Goal: Task Accomplishment & Management: Complete application form

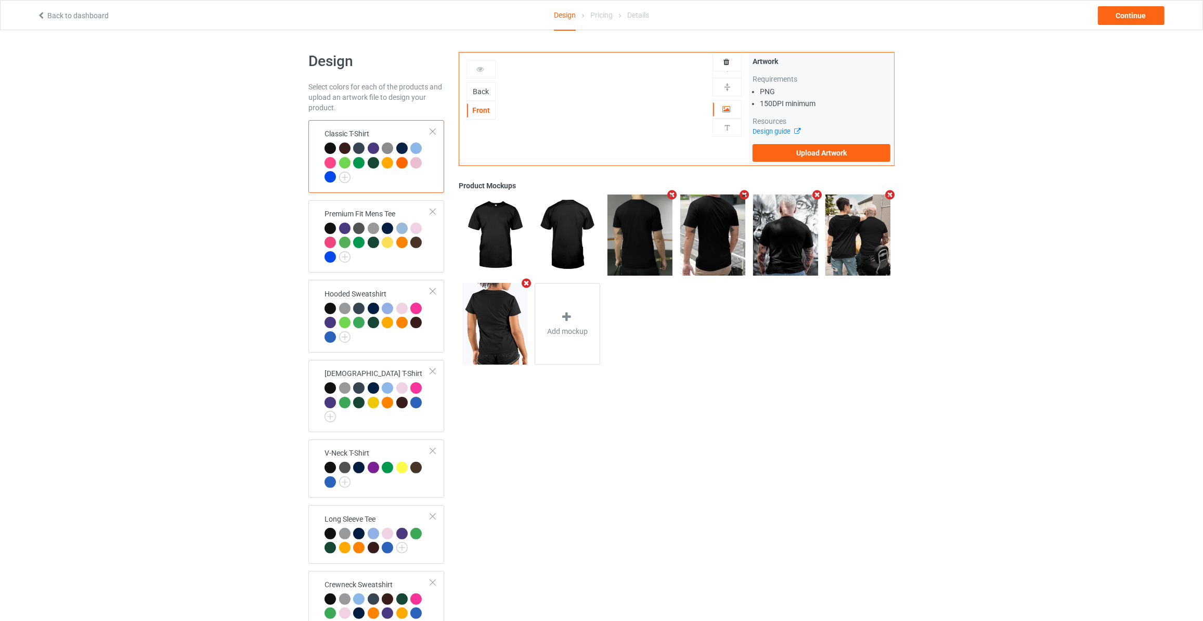
click at [485, 84] on div "Back" at bounding box center [481, 91] width 29 height 19
click at [482, 89] on div "Back" at bounding box center [481, 91] width 28 height 10
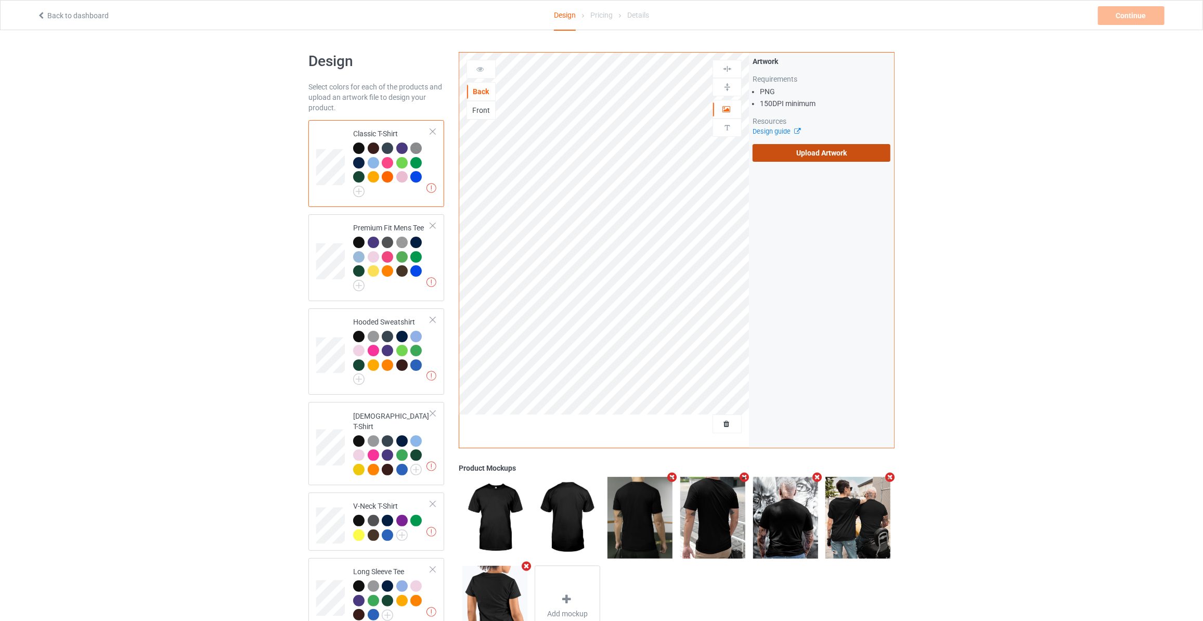
click at [809, 152] on label "Upload Artwork" at bounding box center [822, 153] width 138 height 18
click at [0, 0] on input "Upload Artwork" at bounding box center [0, 0] width 0 height 0
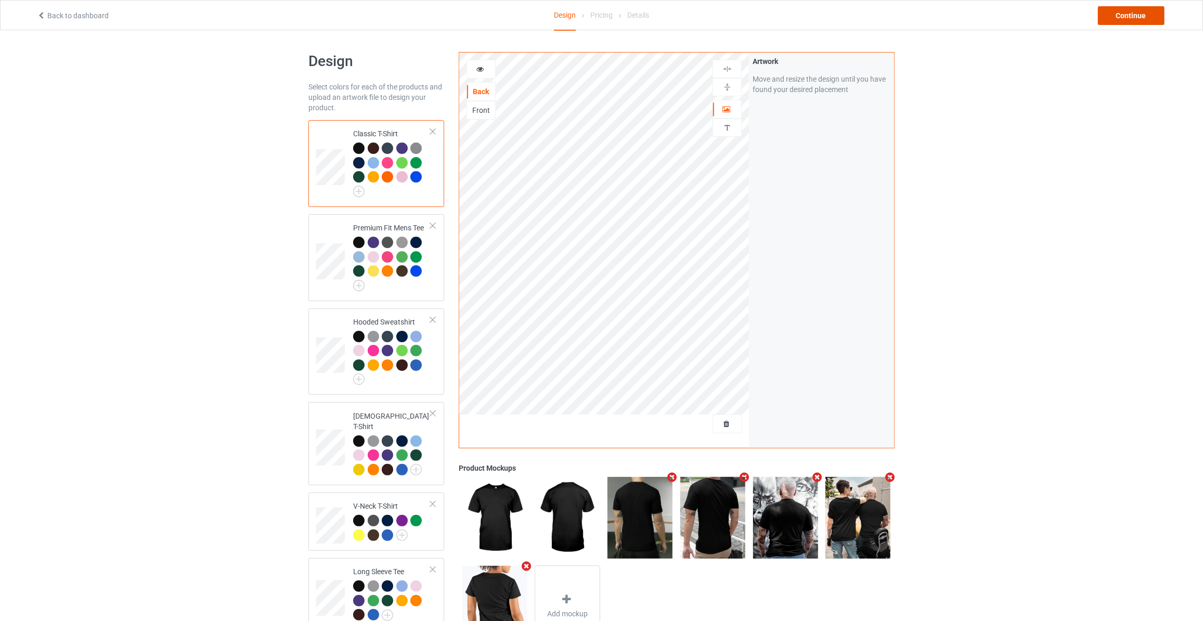
click at [1129, 14] on div "Continue" at bounding box center [1131, 15] width 67 height 19
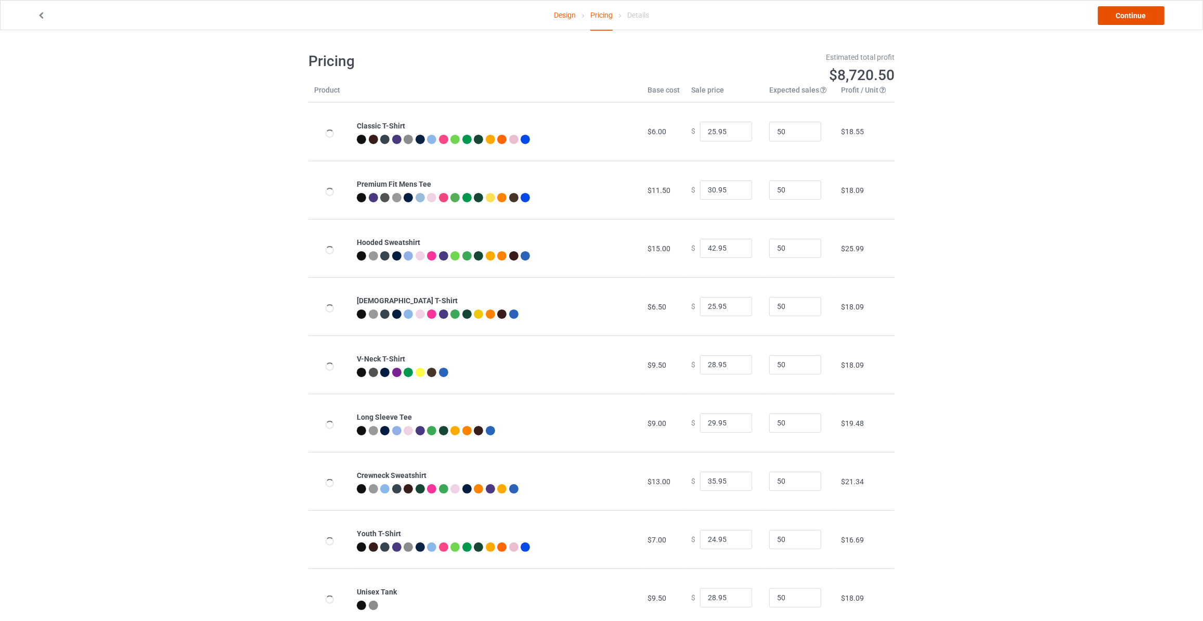
click at [1129, 14] on link "Continue" at bounding box center [1131, 15] width 67 height 19
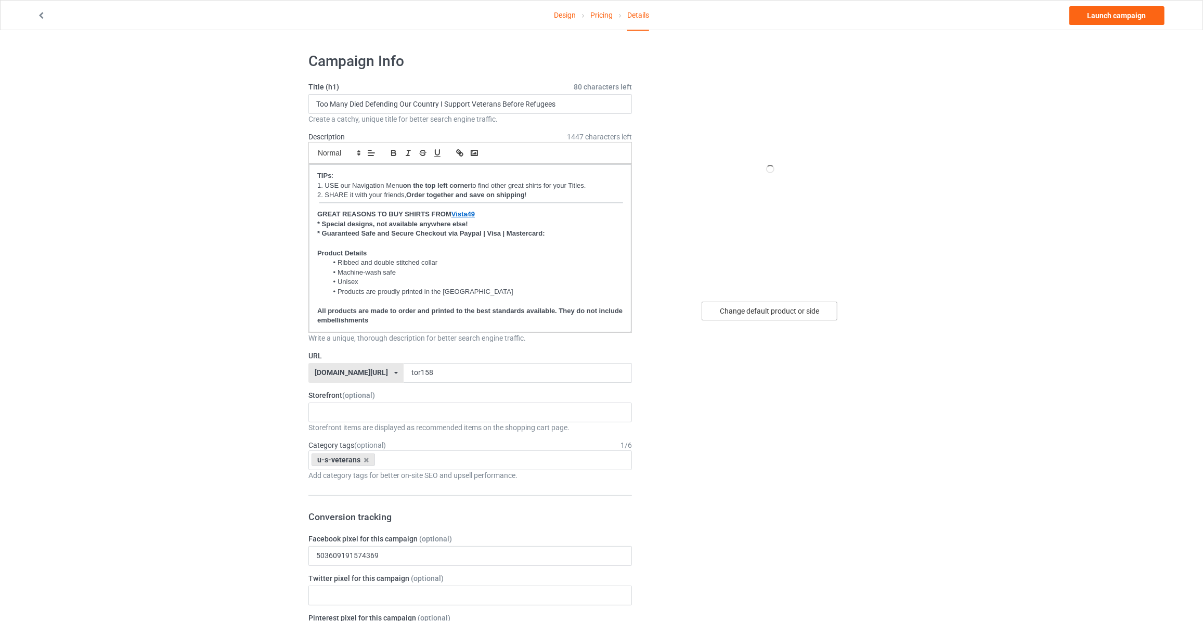
click at [755, 302] on div "Change default product or side" at bounding box center [770, 311] width 136 height 19
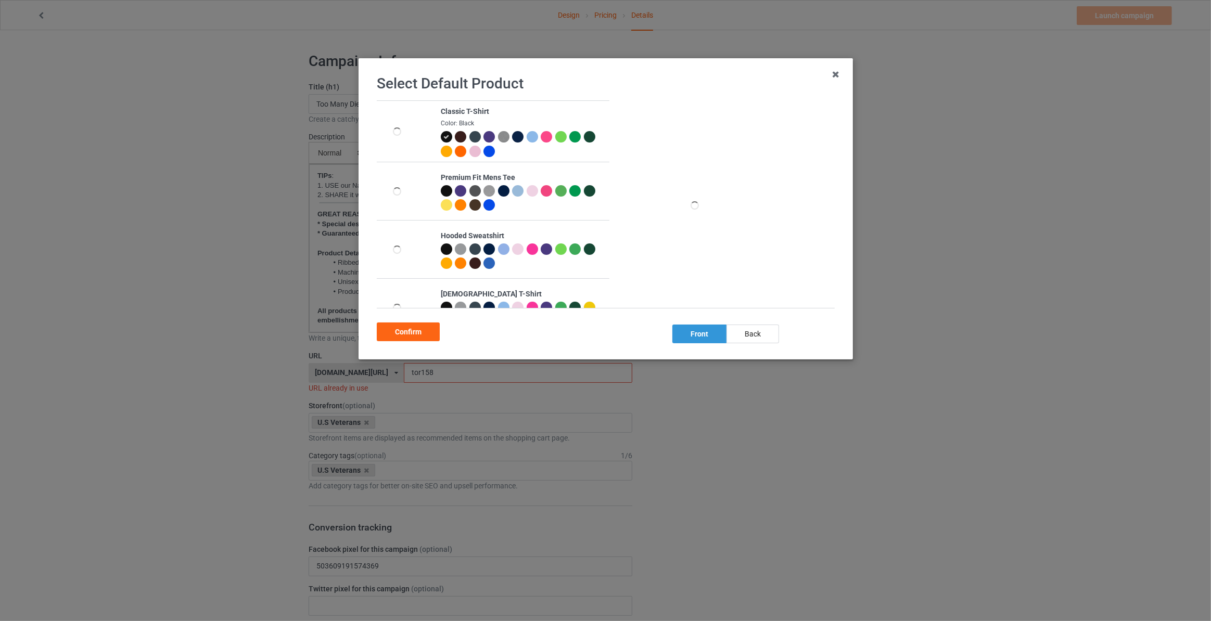
click at [748, 335] on div "back" at bounding box center [752, 334] width 53 height 19
click at [411, 335] on div "Confirm" at bounding box center [408, 332] width 63 height 19
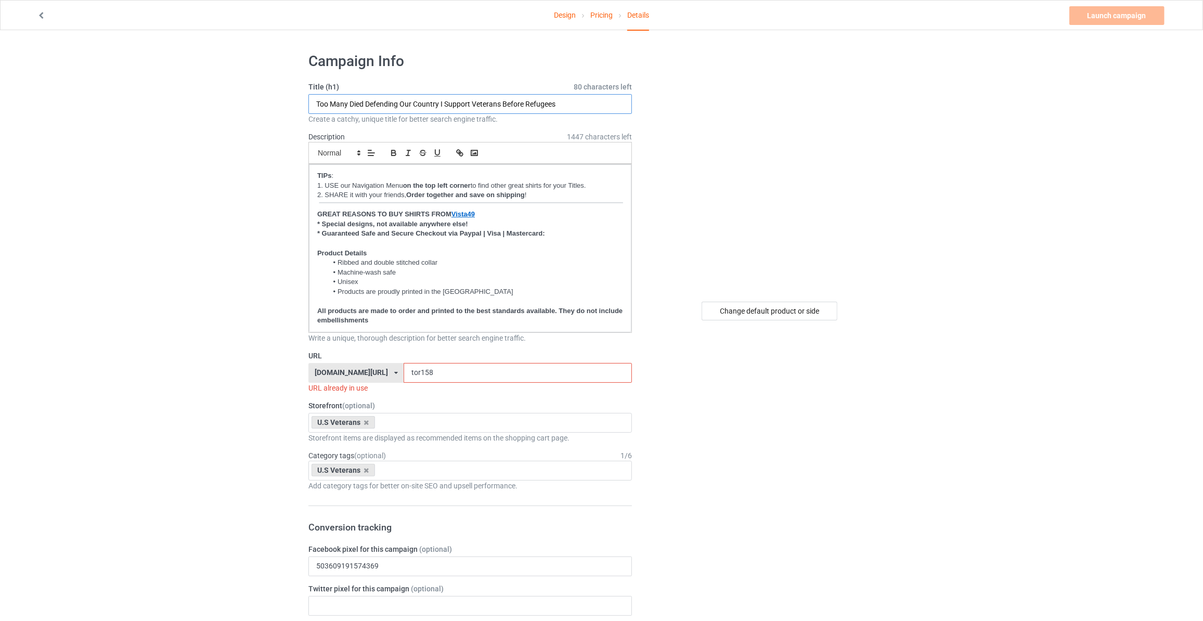
click at [564, 103] on input "Too Many Died Defending Our Country I Support Veterans Before Refugees" at bounding box center [471, 104] width 324 height 20
type input "F"
type input "From A Place You Will Not See Comes A Sound You Will Not Hear"
drag, startPoint x: 442, startPoint y: 368, endPoint x: 275, endPoint y: 370, distance: 167.0
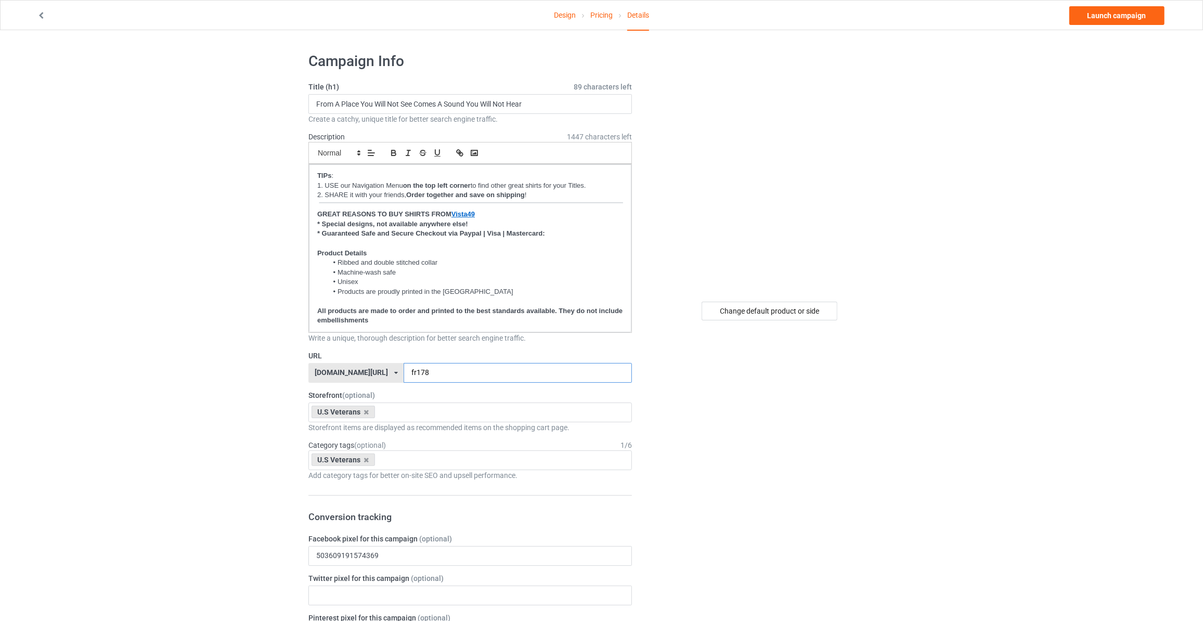
type input "fr178"
click at [1111, 18] on link "Launch campaign" at bounding box center [1117, 15] width 95 height 19
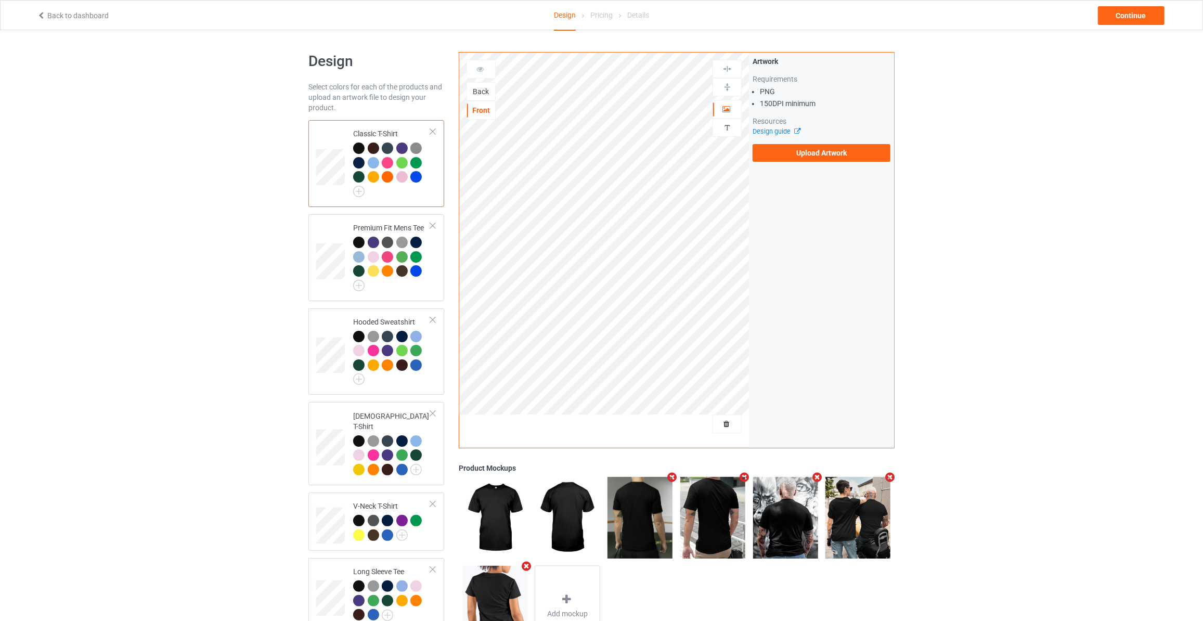
click at [482, 91] on div "Back" at bounding box center [481, 91] width 28 height 10
click at [794, 149] on label "Upload Artwork" at bounding box center [822, 153] width 138 height 18
click at [0, 0] on input "Upload Artwork" at bounding box center [0, 0] width 0 height 0
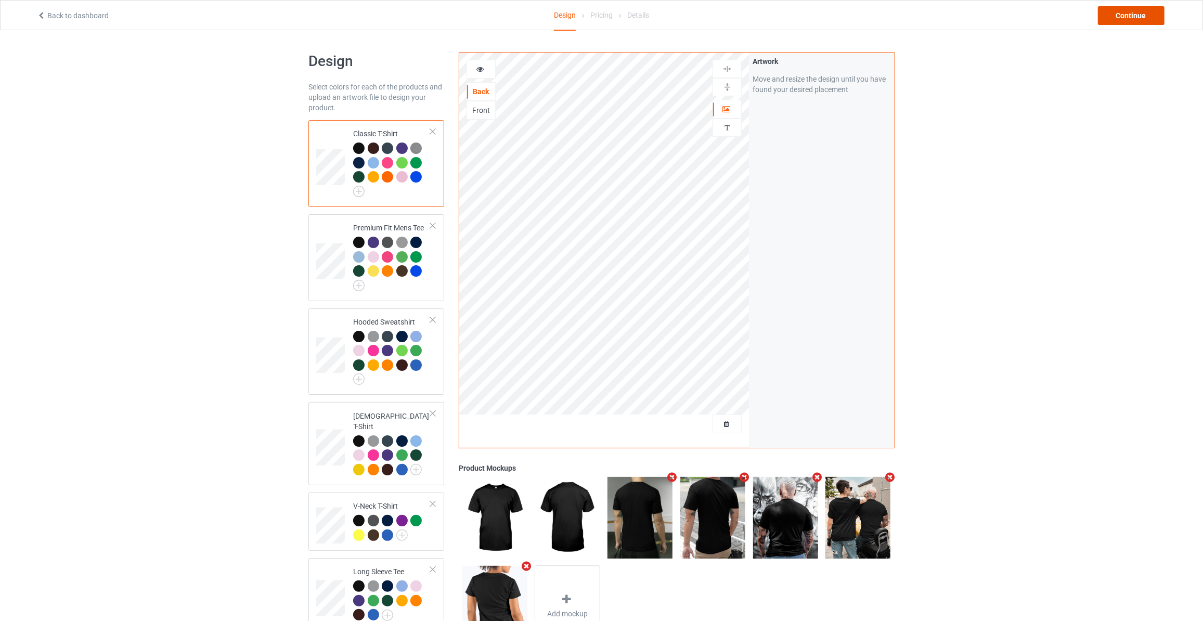
click at [1118, 10] on div "Continue" at bounding box center [1131, 15] width 67 height 19
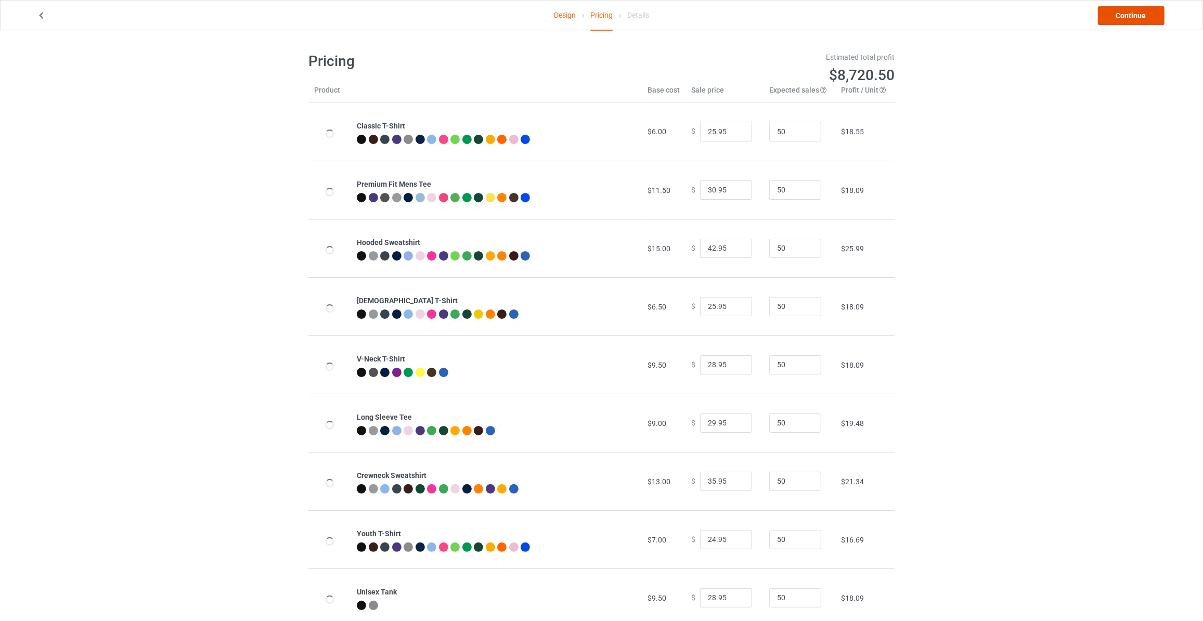
click at [1125, 21] on link "Continue" at bounding box center [1131, 15] width 67 height 19
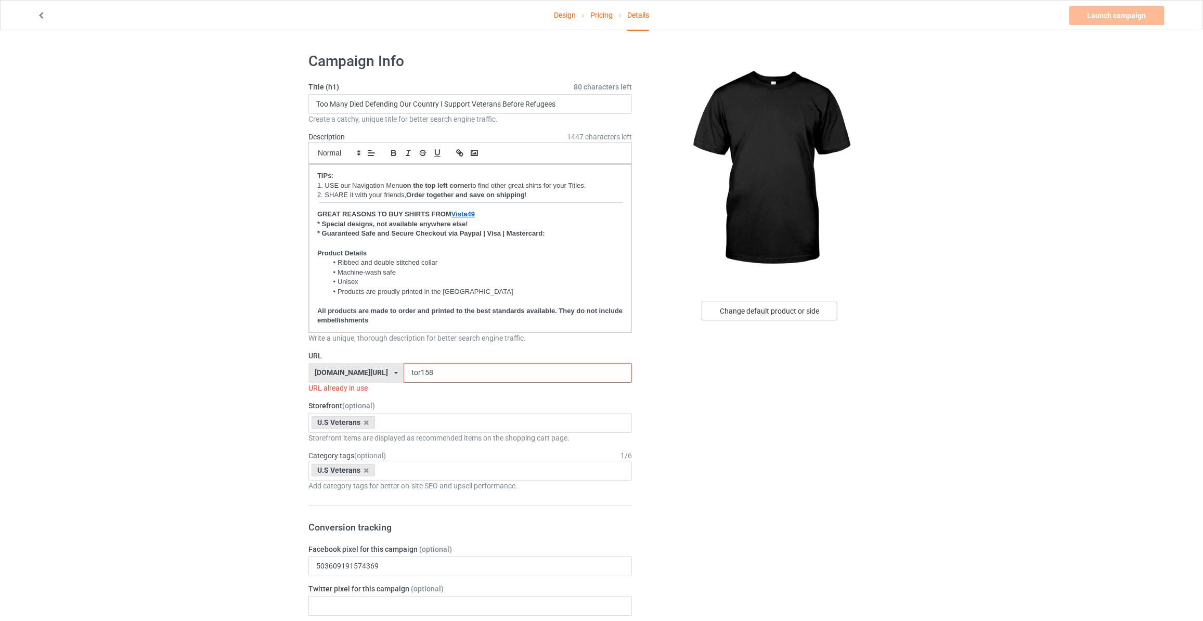
click at [790, 309] on div "Change default product or side" at bounding box center [770, 311] width 136 height 19
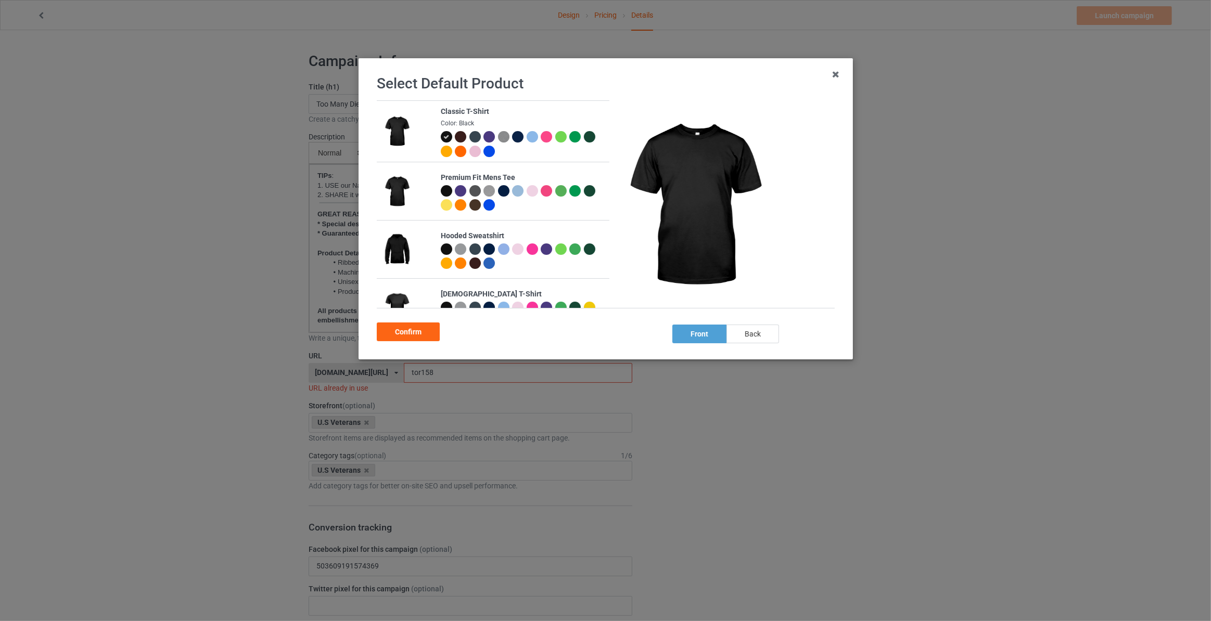
click at [746, 335] on div "back" at bounding box center [752, 334] width 53 height 19
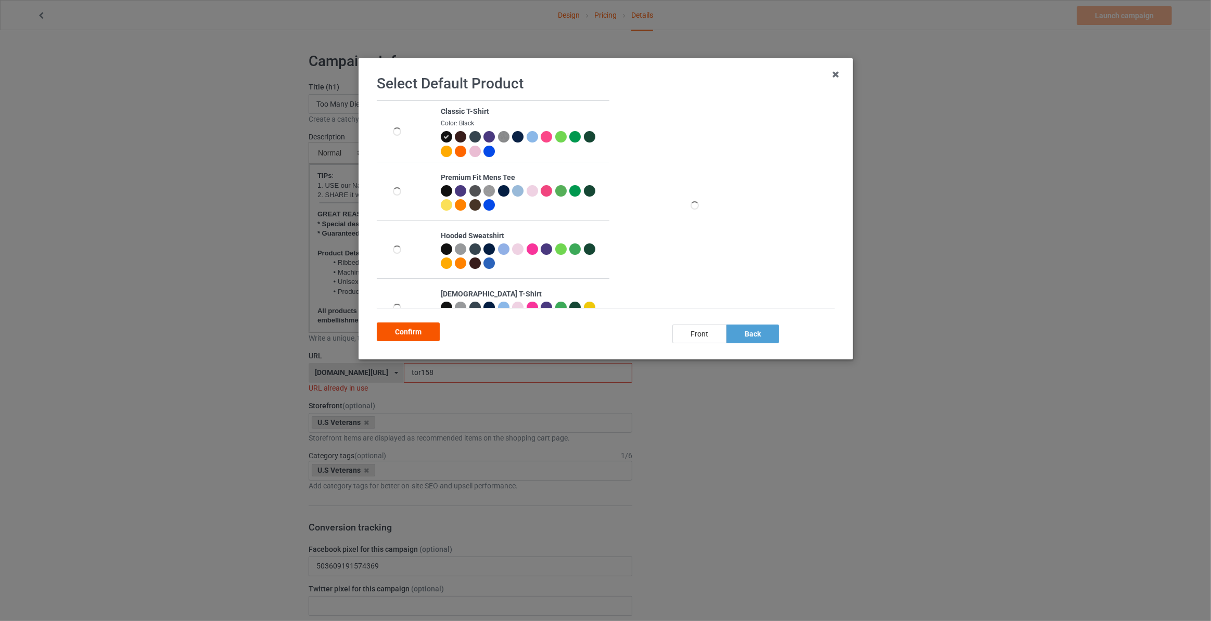
click at [428, 331] on div "Confirm" at bounding box center [408, 332] width 63 height 19
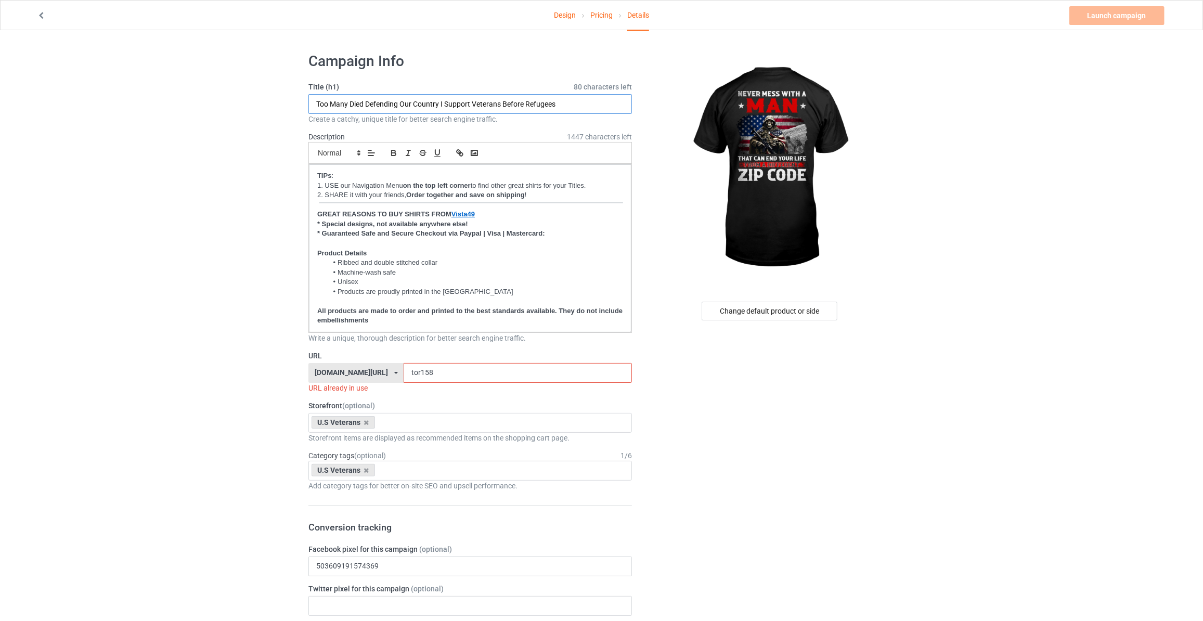
click at [492, 106] on input "Too Many Died Defending Our Country I Support Veterans Before Refugees" at bounding box center [471, 104] width 324 height 20
type input "Never Mess With A Man That Can End Your Life From A Different Zip Code"
drag, startPoint x: 424, startPoint y: 375, endPoint x: 187, endPoint y: 344, distance: 239.2
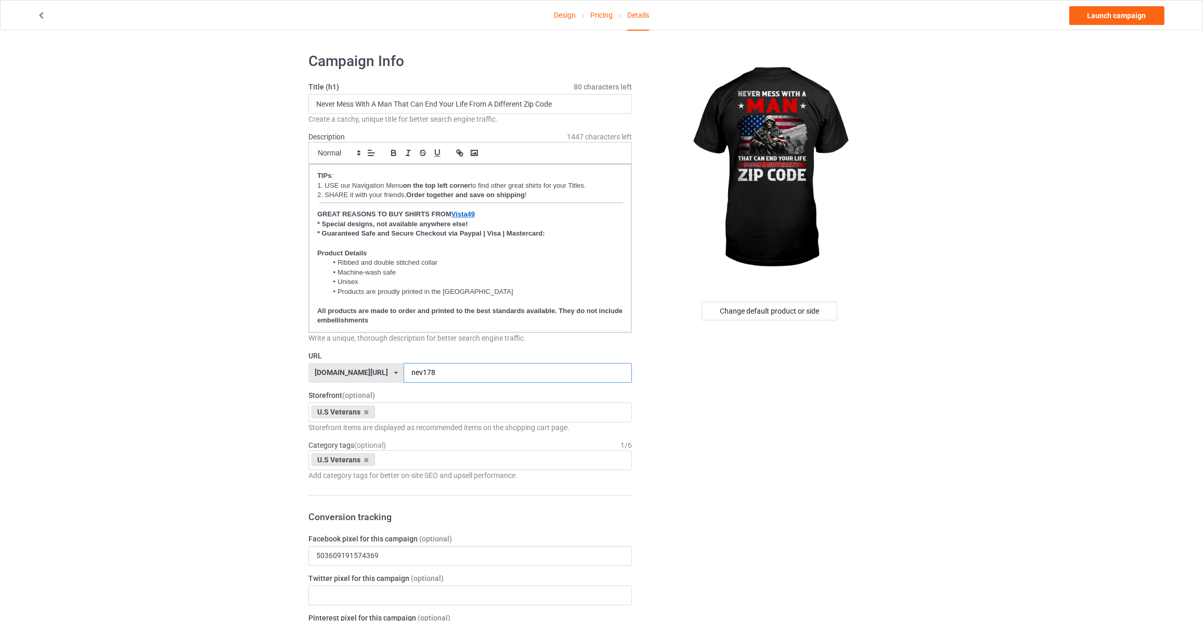
type input "nev178"
click at [1113, 11] on link "Launch campaign" at bounding box center [1117, 15] width 95 height 19
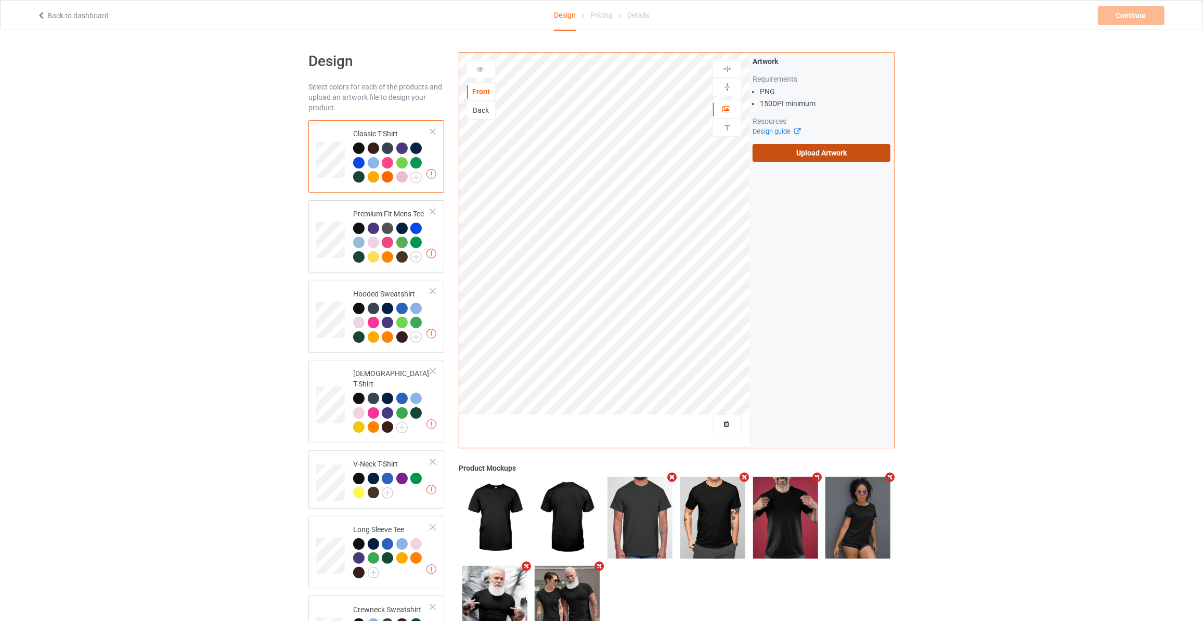
click at [824, 157] on label "Upload Artwork" at bounding box center [822, 153] width 138 height 18
click at [0, 0] on input "Upload Artwork" at bounding box center [0, 0] width 0 height 0
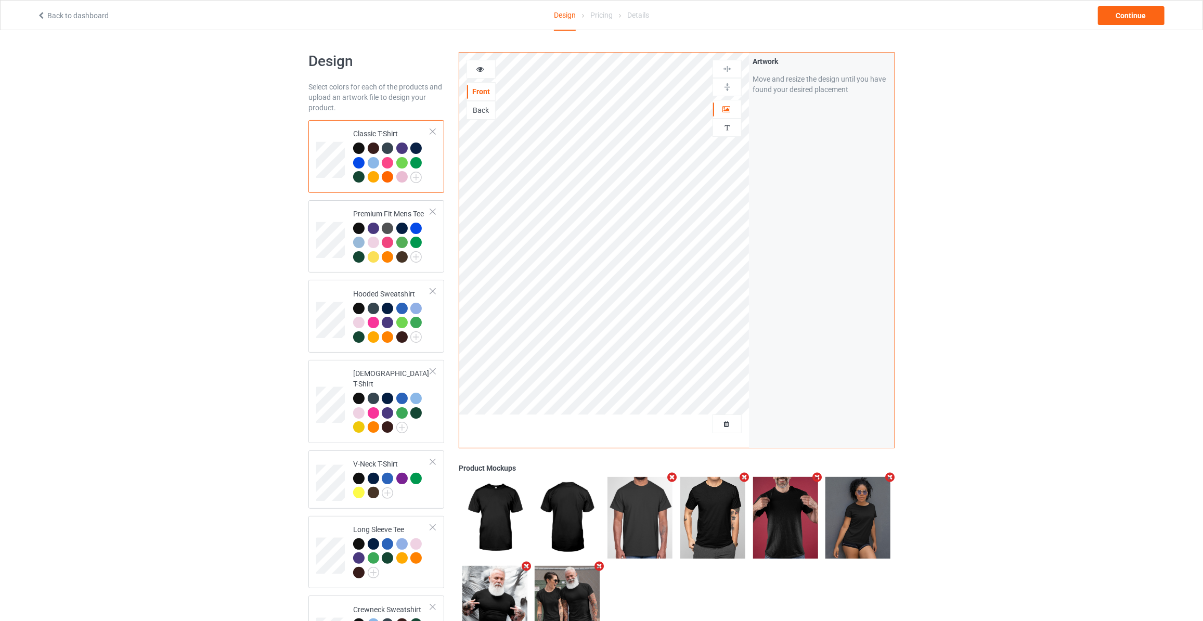
click at [1056, 133] on div "Design Select colors for each of the products and upload an artwork file to des…" at bounding box center [601, 457] width 1203 height 854
click at [1125, 14] on div "Continue" at bounding box center [1131, 15] width 67 height 19
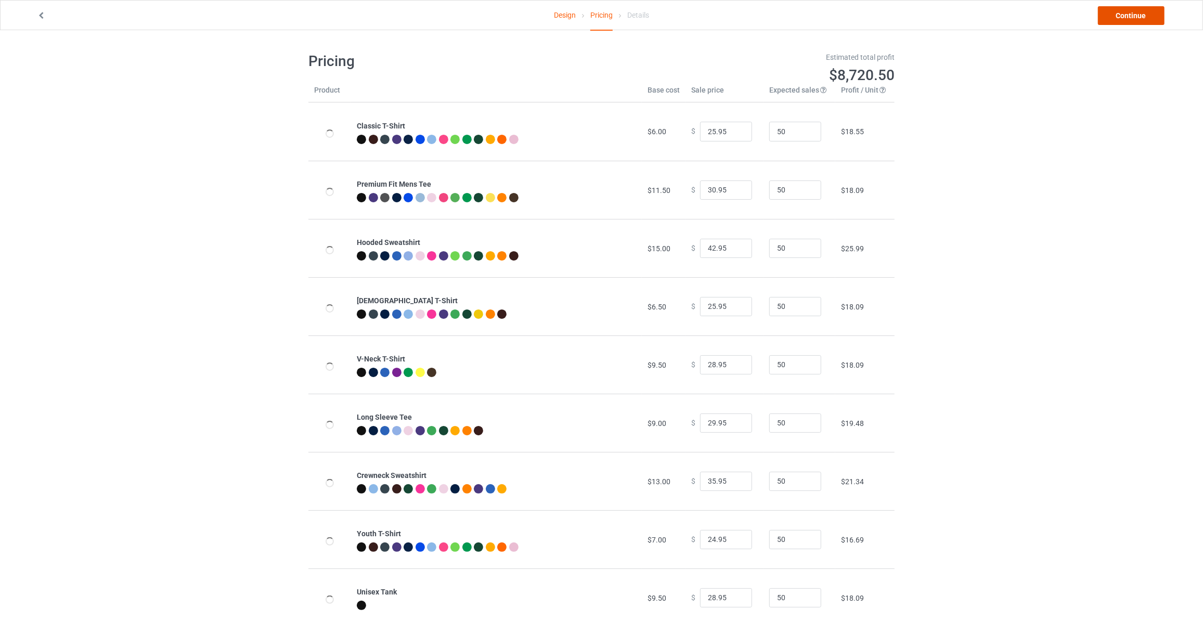
click at [1125, 14] on link "Continue" at bounding box center [1131, 15] width 67 height 19
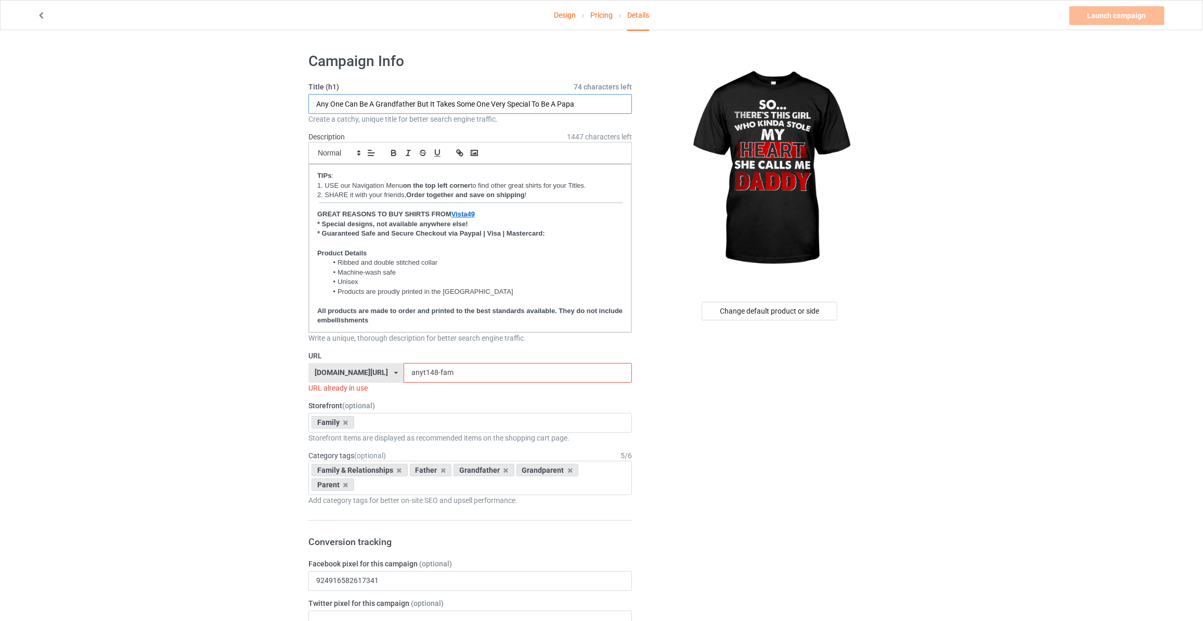
click at [462, 107] on input "Any One Can Be A Grandfather But It Takes Some One Very Special To Be A Papa" at bounding box center [471, 104] width 324 height 20
type input "So... There's This Girl Who Kinda Stole My Heart She Calls Me Daddy"
drag, startPoint x: 461, startPoint y: 375, endPoint x: 164, endPoint y: 350, distance: 298.1
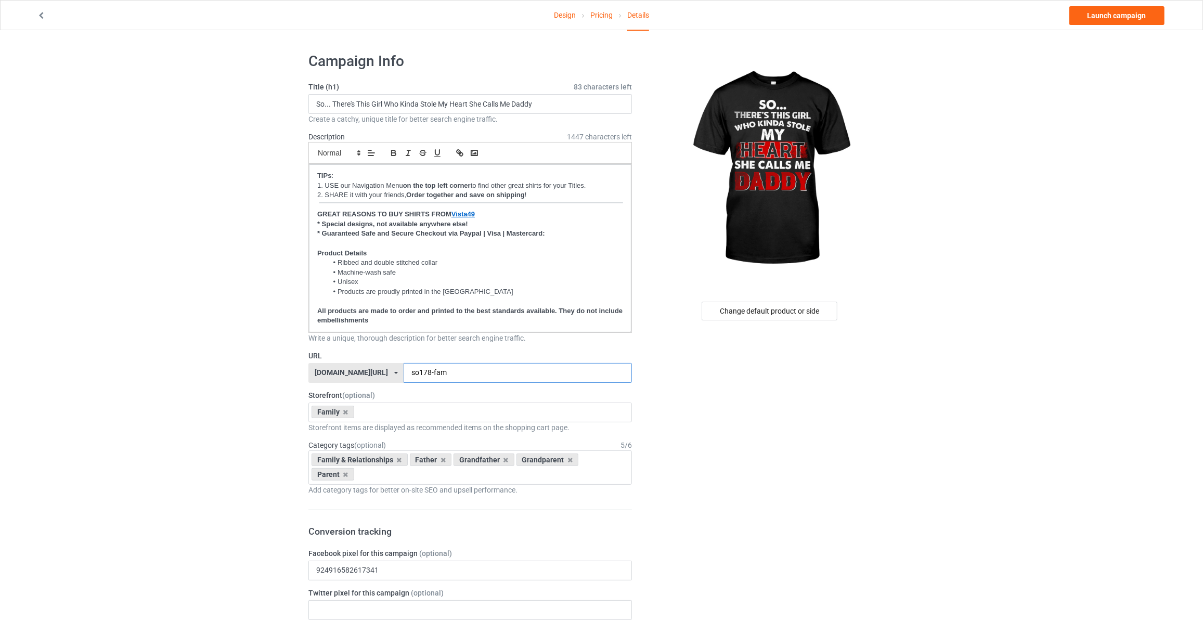
type input "so178-fam"
click at [1109, 16] on link "Launch campaign" at bounding box center [1117, 15] width 95 height 19
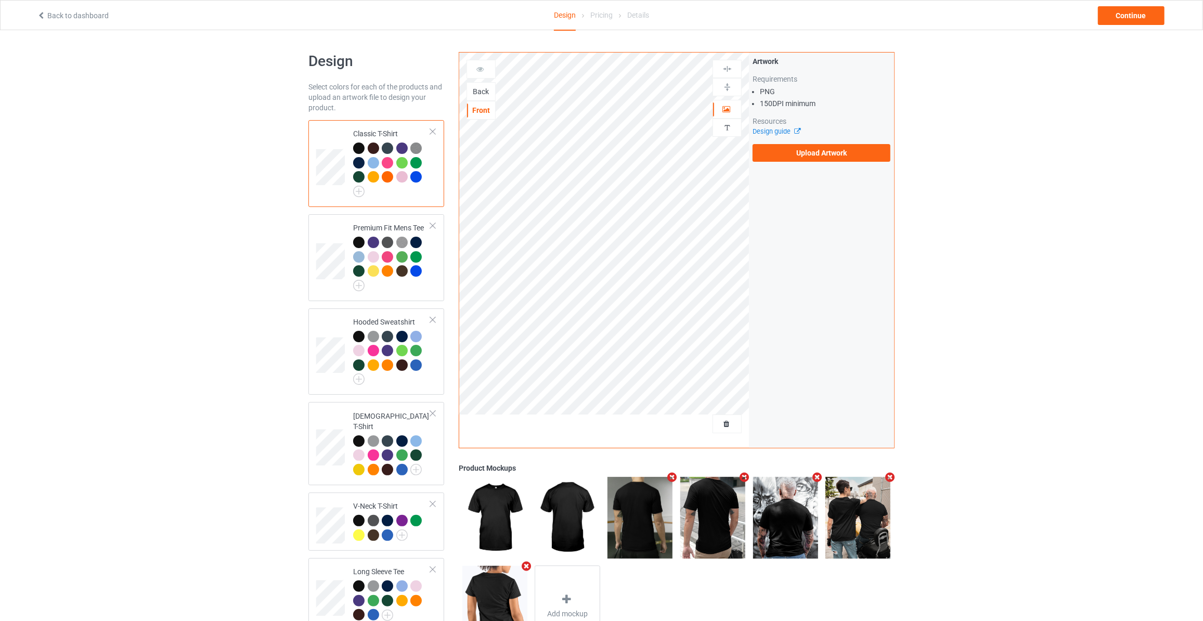
click at [484, 92] on div "Back" at bounding box center [481, 91] width 28 height 10
click at [821, 149] on label "Upload Artwork" at bounding box center [822, 153] width 138 height 18
click at [0, 0] on input "Upload Artwork" at bounding box center [0, 0] width 0 height 0
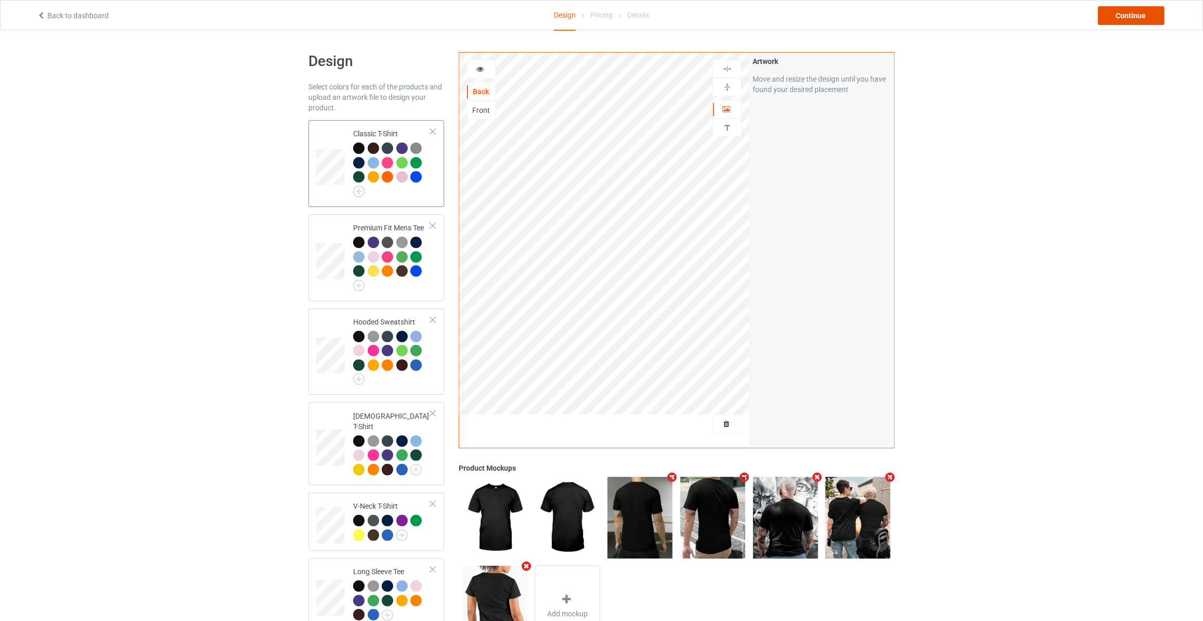
click at [1138, 18] on div "Continue" at bounding box center [1131, 15] width 67 height 19
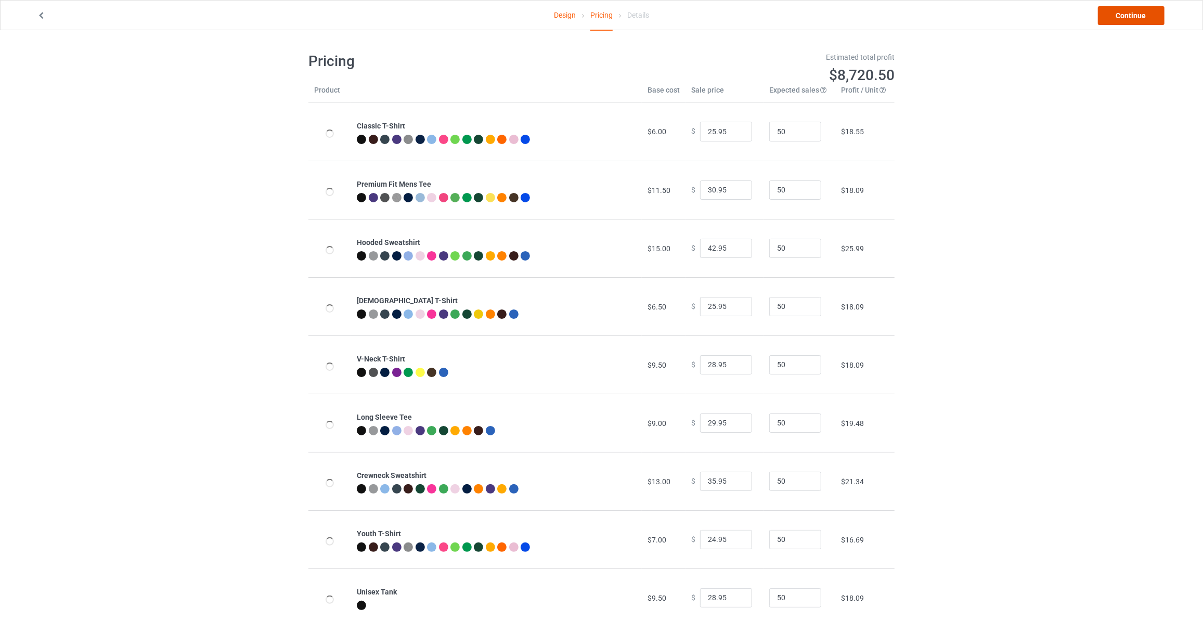
click at [1138, 18] on link "Continue" at bounding box center [1131, 15] width 67 height 19
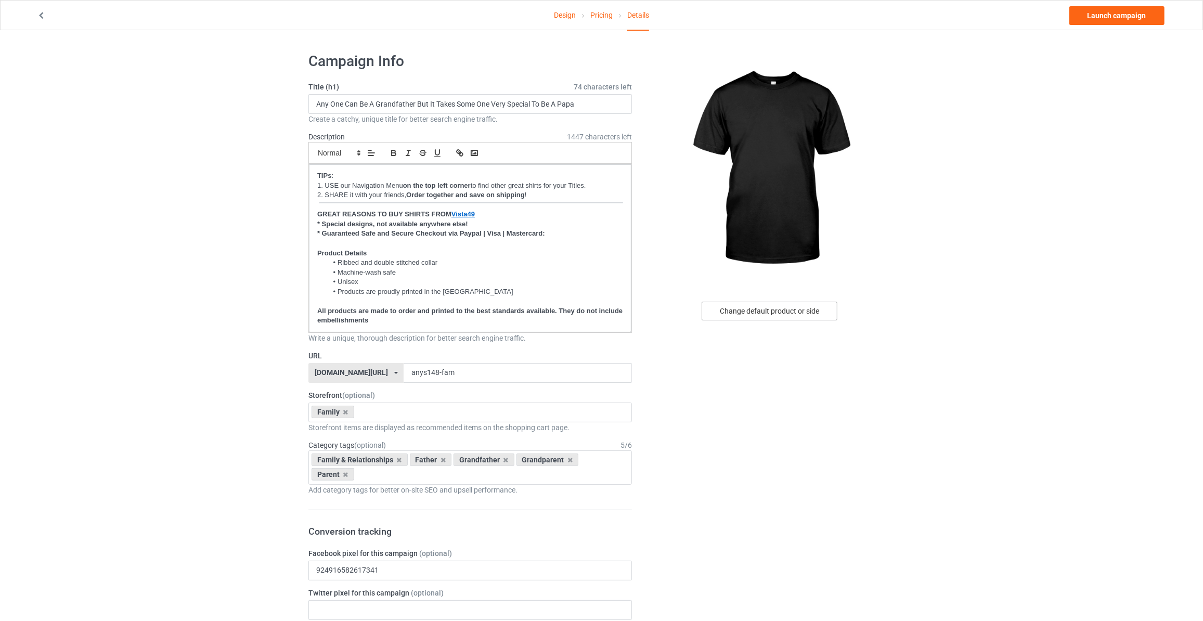
click at [776, 304] on div "Change default product or side" at bounding box center [770, 311] width 136 height 19
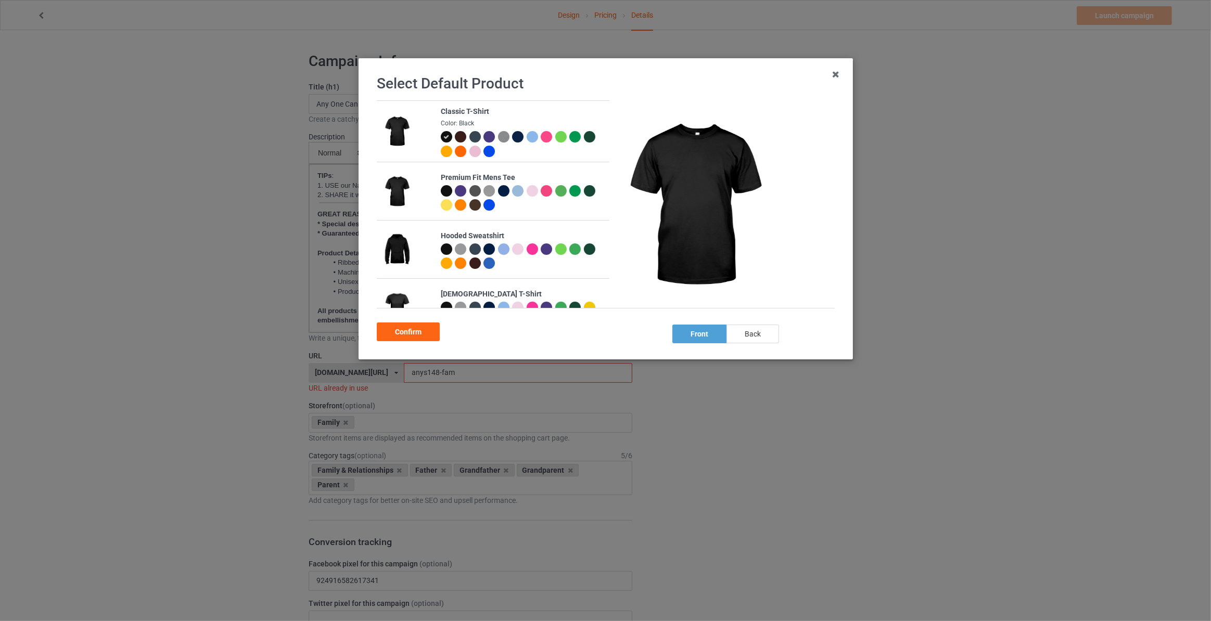
click at [759, 337] on div "back" at bounding box center [752, 334] width 53 height 19
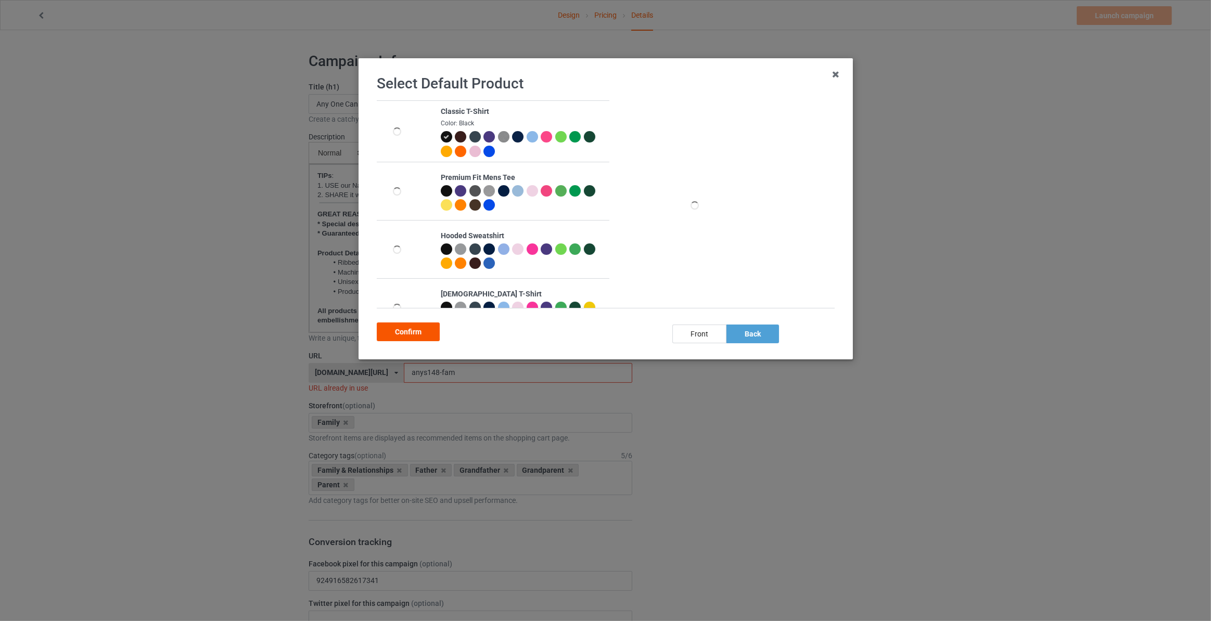
click at [401, 325] on div "Confirm" at bounding box center [408, 332] width 63 height 19
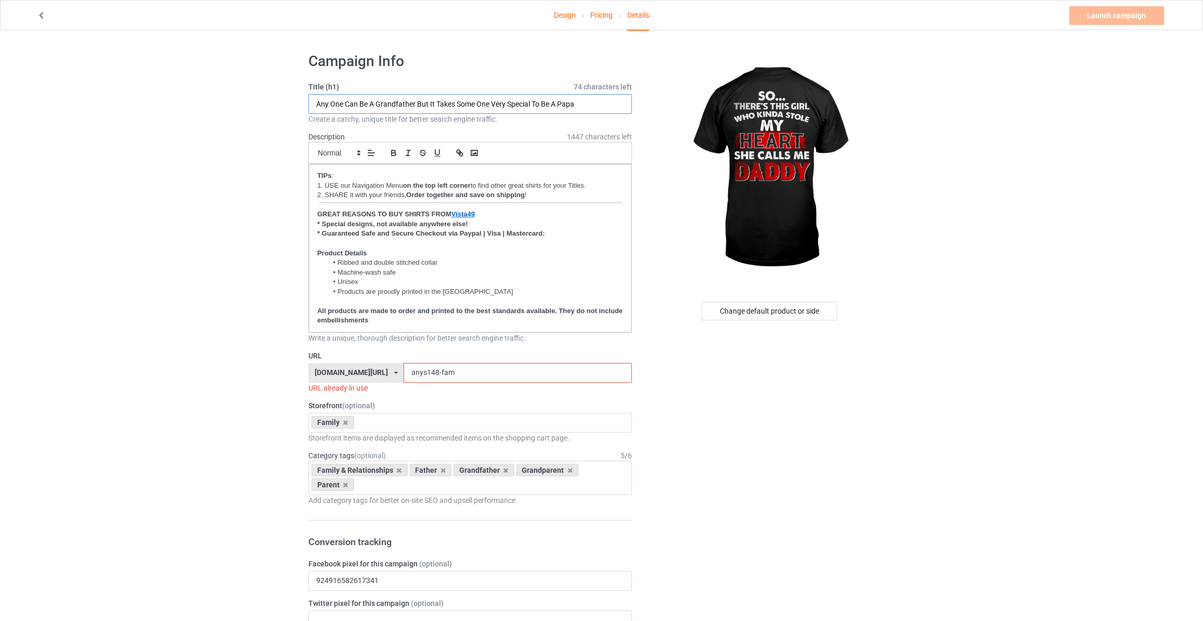
click at [385, 104] on input "Any One Can Be A Grandfather But It Takes Some One Very Special To Be A Papa" at bounding box center [471, 104] width 324 height 20
paste input "So... There's This Girl Who Kinda Stole My Heart She Calls Me Daddy"
type input "So... There's This Girl Who Kinda Stole My Heart She Calls Me Daddy"
drag, startPoint x: 450, startPoint y: 368, endPoint x: 99, endPoint y: 348, distance: 351.3
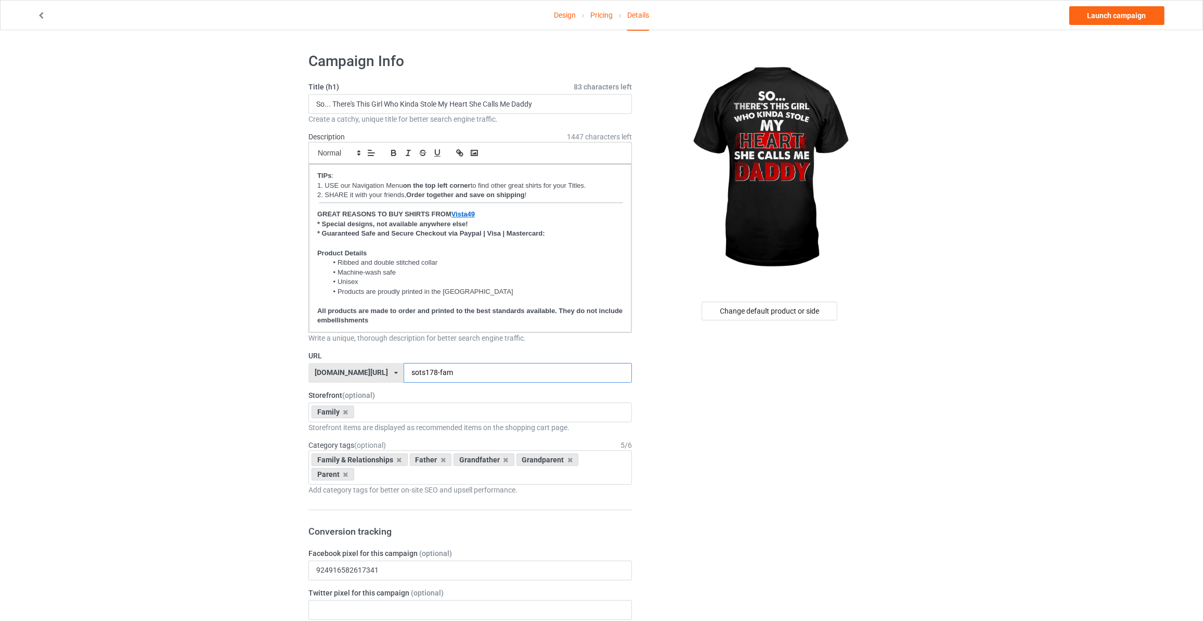
type input "sots178-fam"
click at [1119, 15] on link "Launch campaign" at bounding box center [1117, 15] width 95 height 19
